Goal: Information Seeking & Learning: Learn about a topic

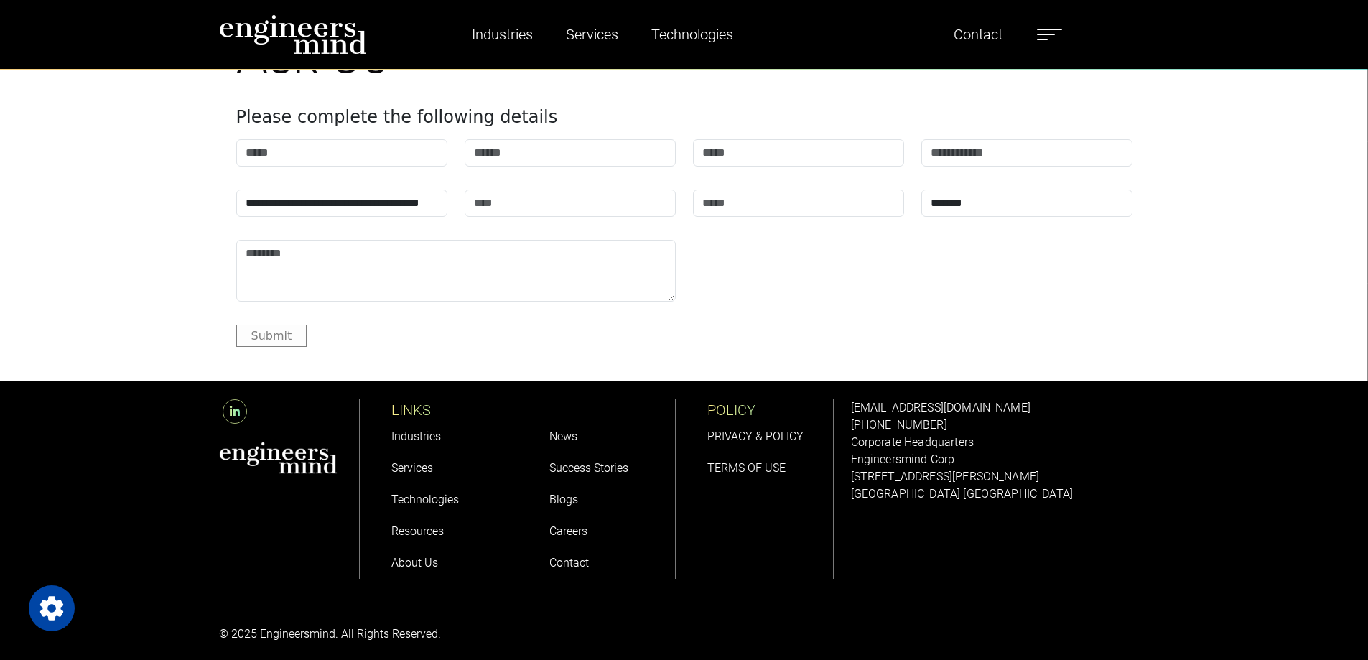
scroll to position [5710, 0]
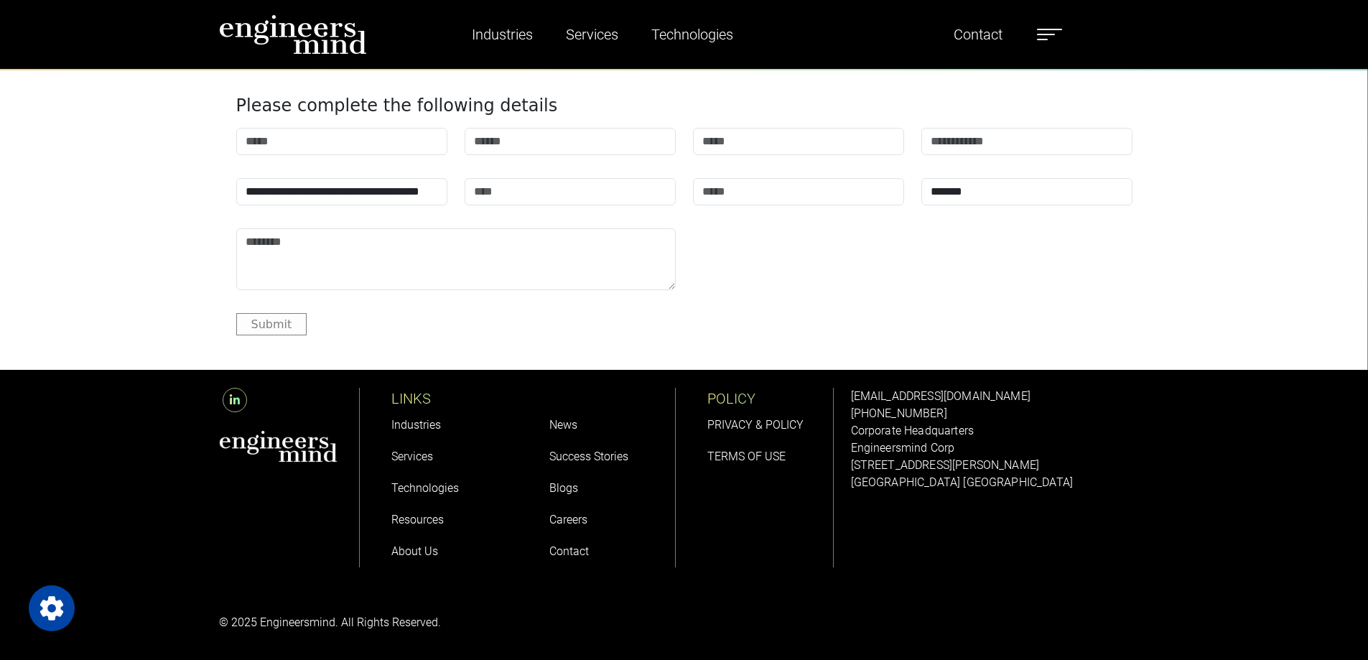
click at [578, 519] on link "Careers" at bounding box center [568, 520] width 38 height 14
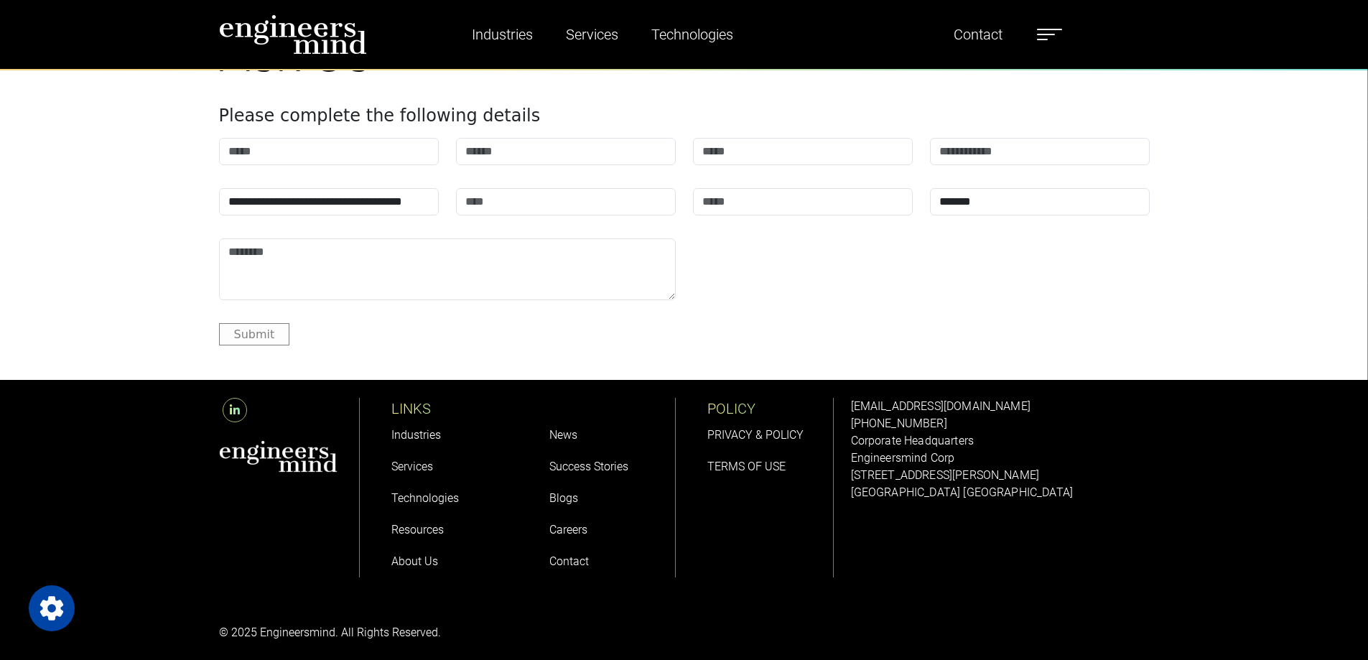
scroll to position [6146, 0]
